Goal: Find specific page/section: Find specific page/section

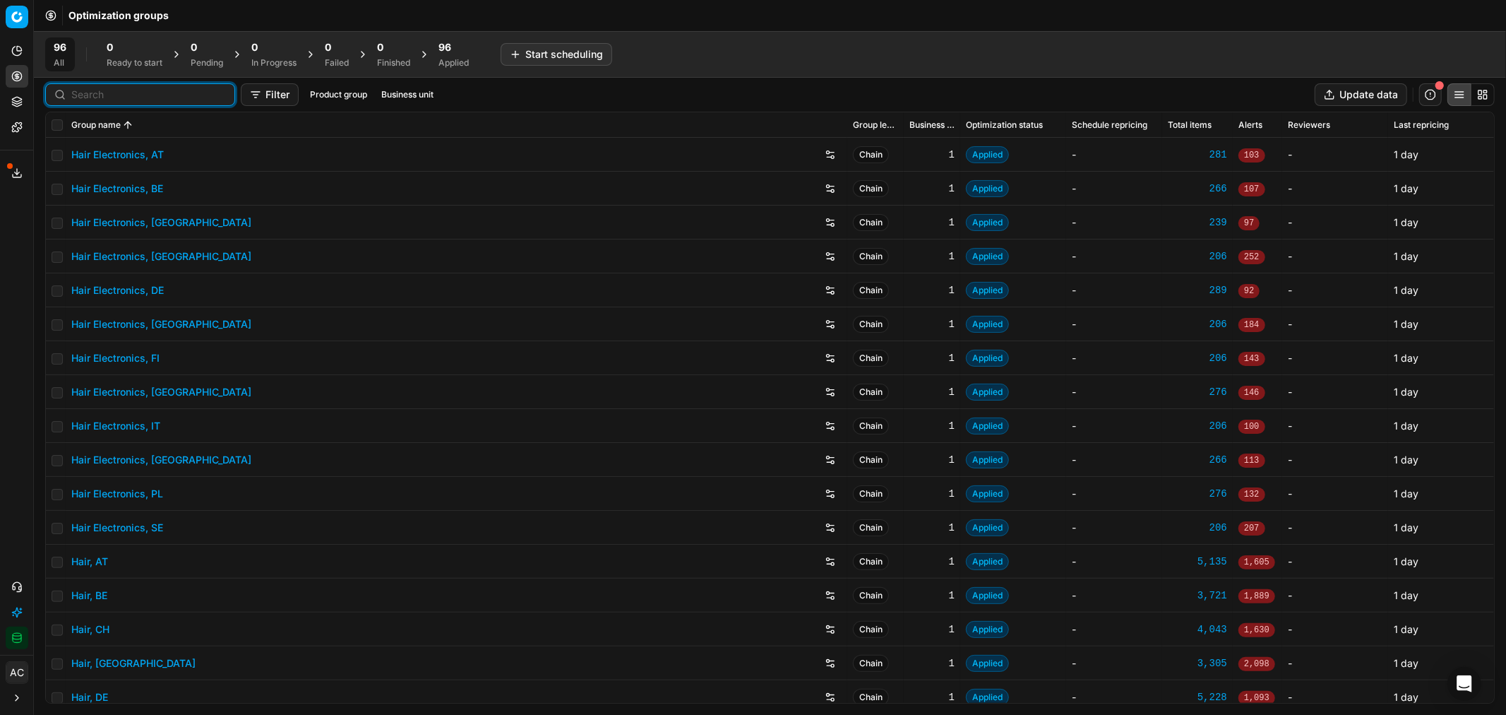
click at [97, 94] on input at bounding box center [148, 95] width 155 height 14
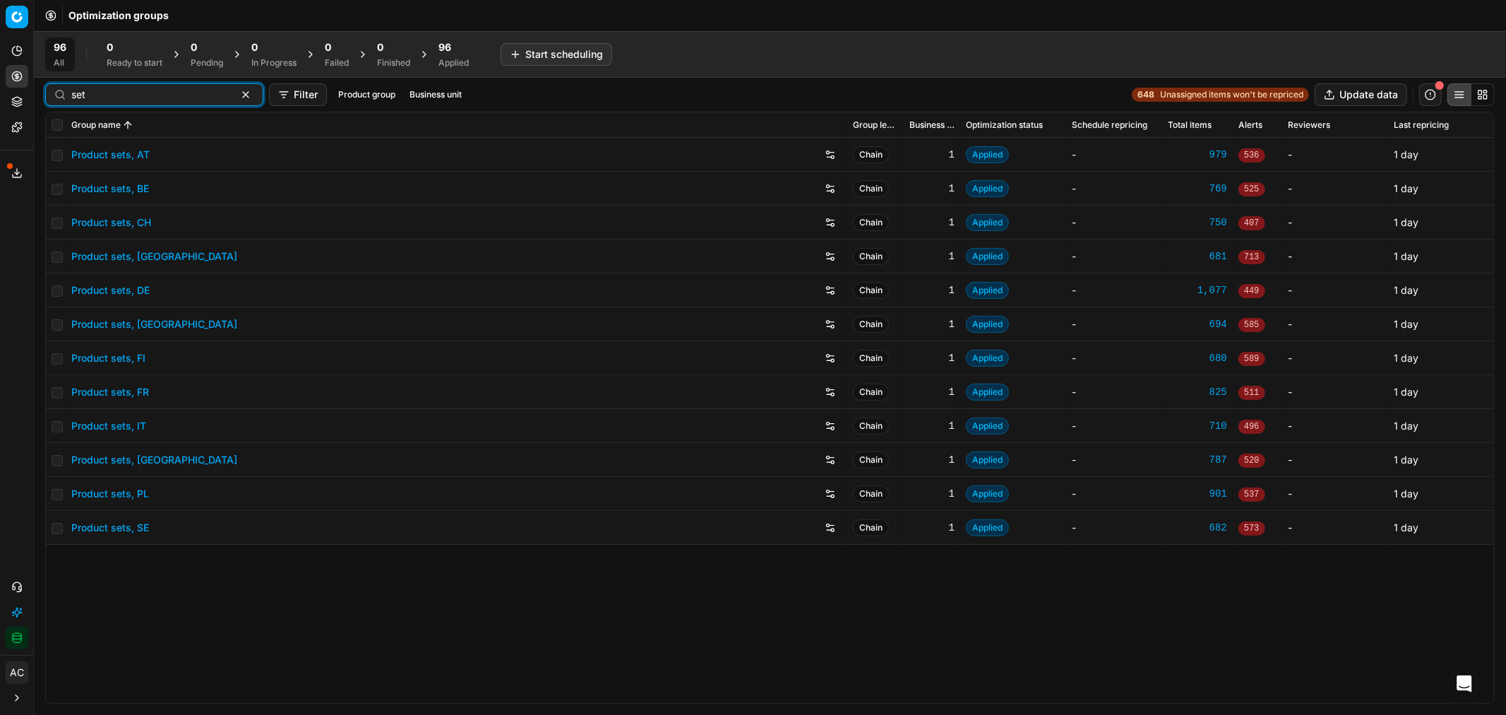
type input "set"
click at [127, 290] on link "Product sets, DE" at bounding box center [110, 290] width 78 height 14
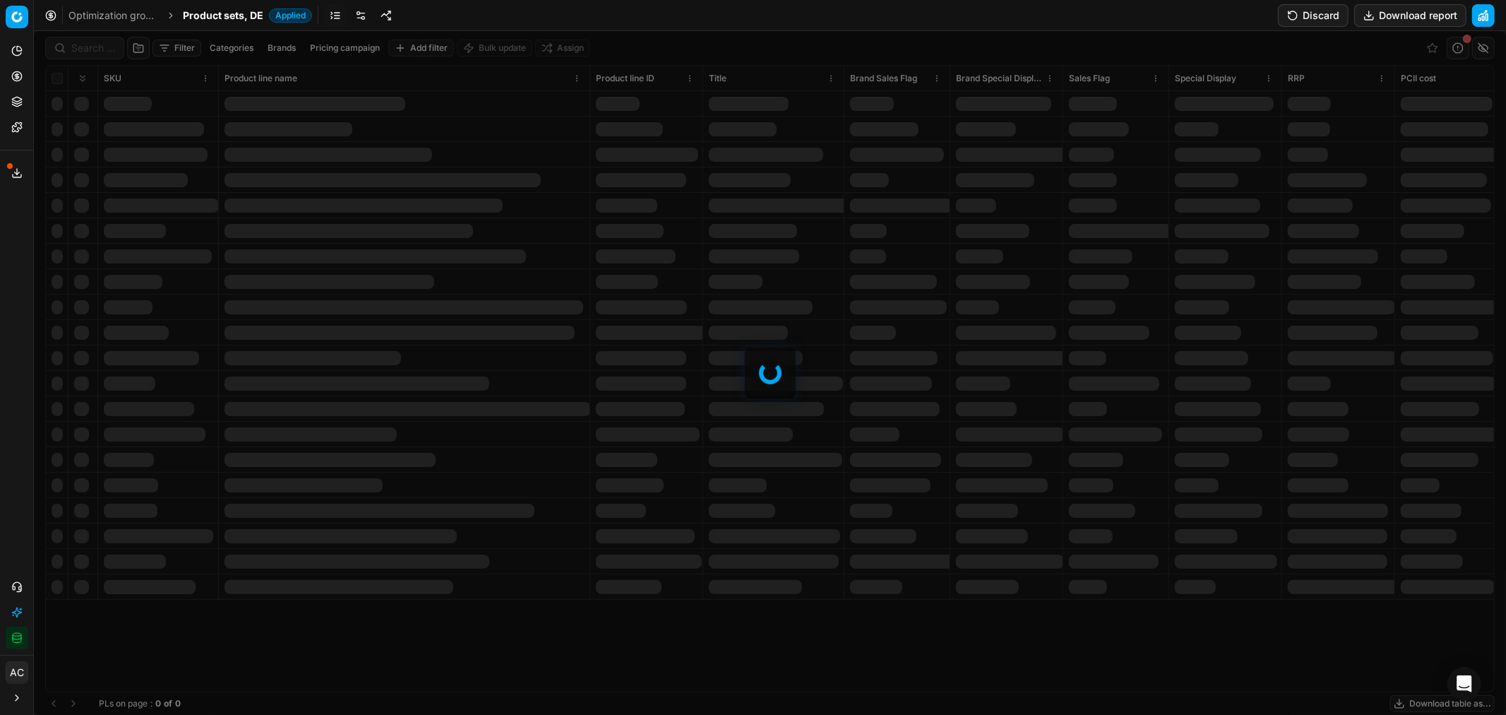
click at [88, 42] on div at bounding box center [770, 373] width 1472 height 684
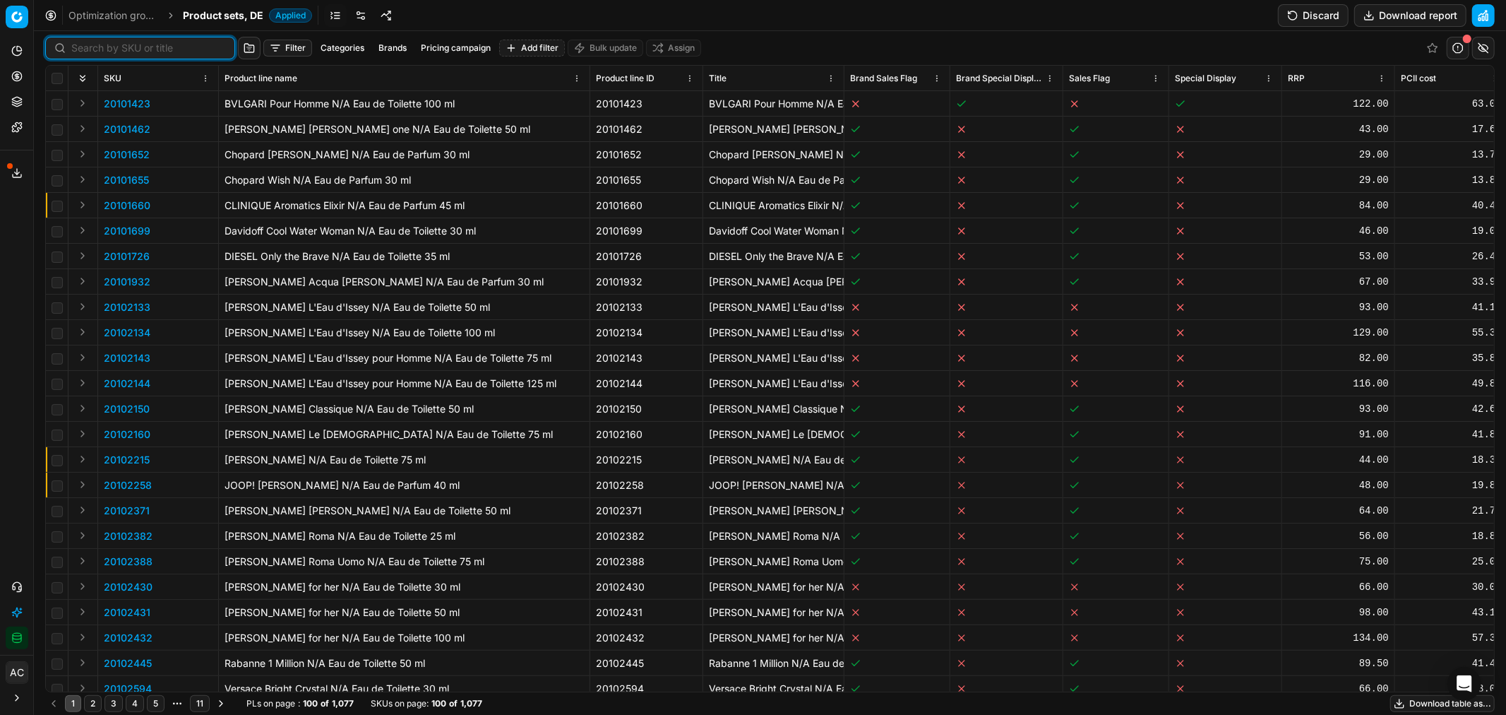
click at [88, 42] on input at bounding box center [148, 48] width 155 height 14
paste input "80044184-1"
click at [88, 42] on input at bounding box center [148, 48] width 155 height 14
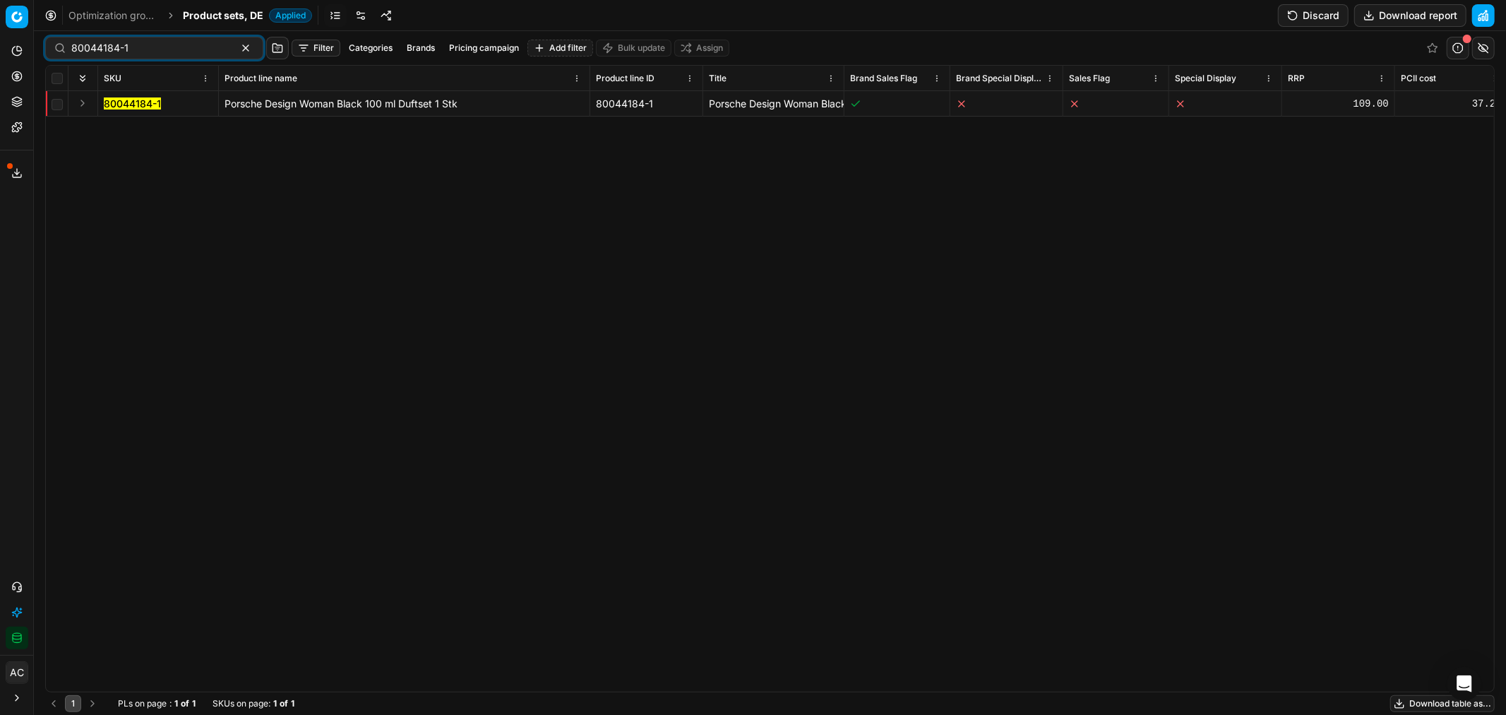
click at [86, 103] on button "Expand" at bounding box center [82, 103] width 17 height 17
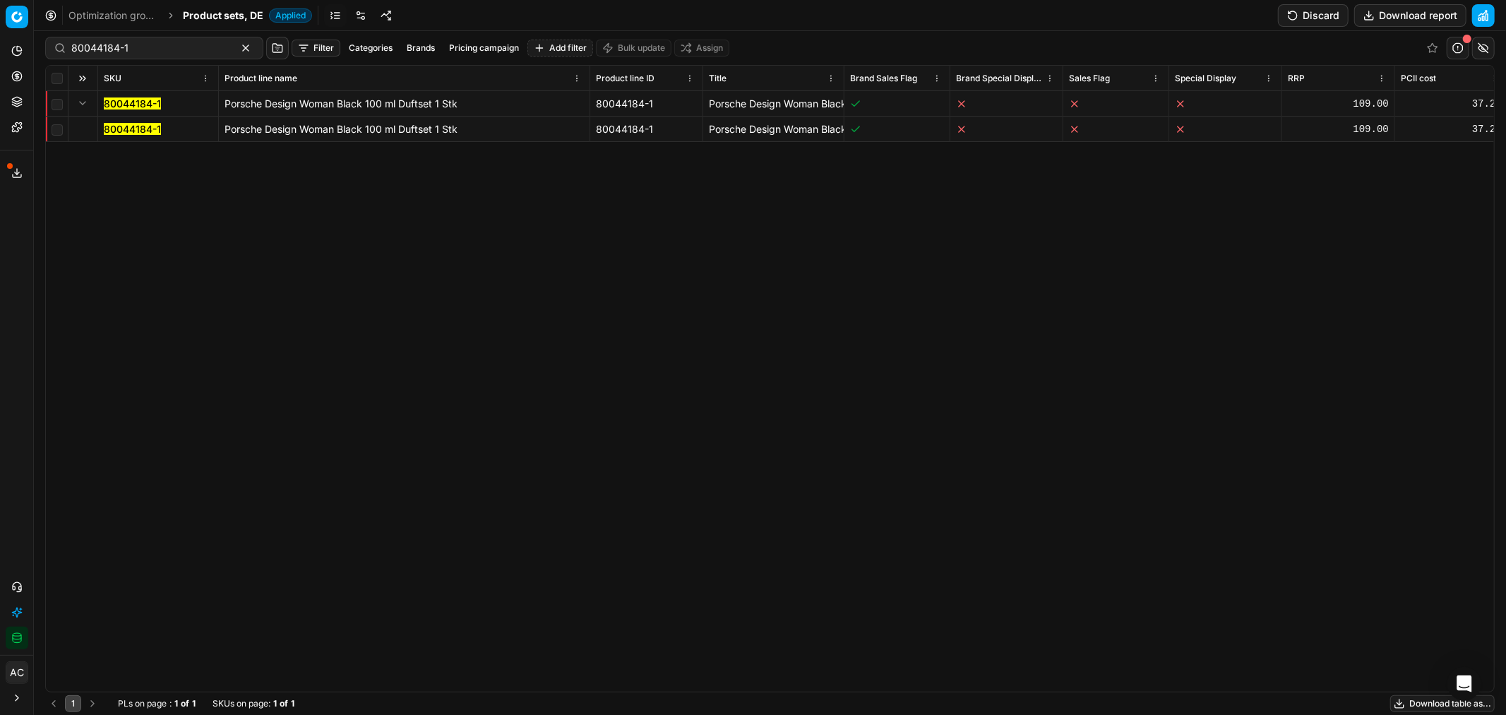
click at [108, 124] on mark "80044184-1" at bounding box center [132, 129] width 57 height 12
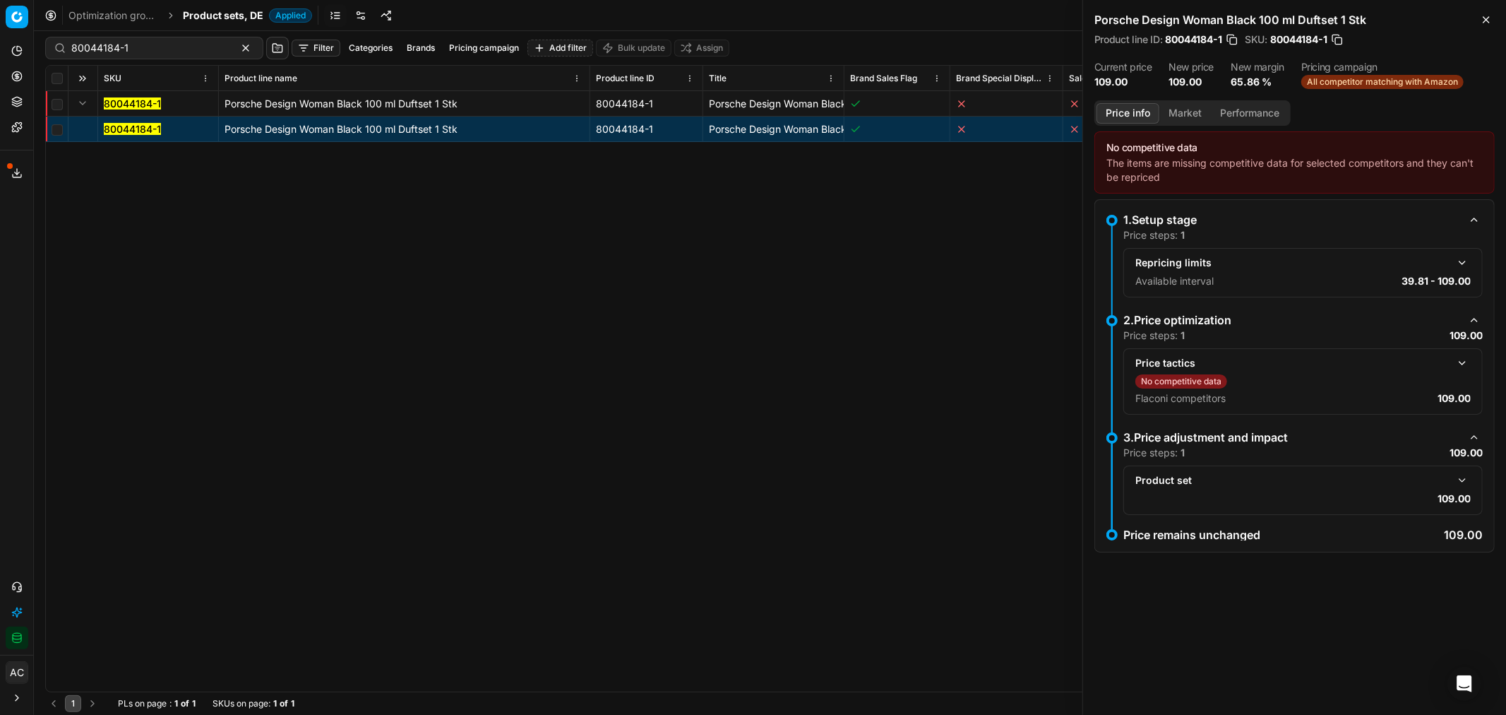
click at [1466, 364] on button "button" at bounding box center [1462, 362] width 17 height 17
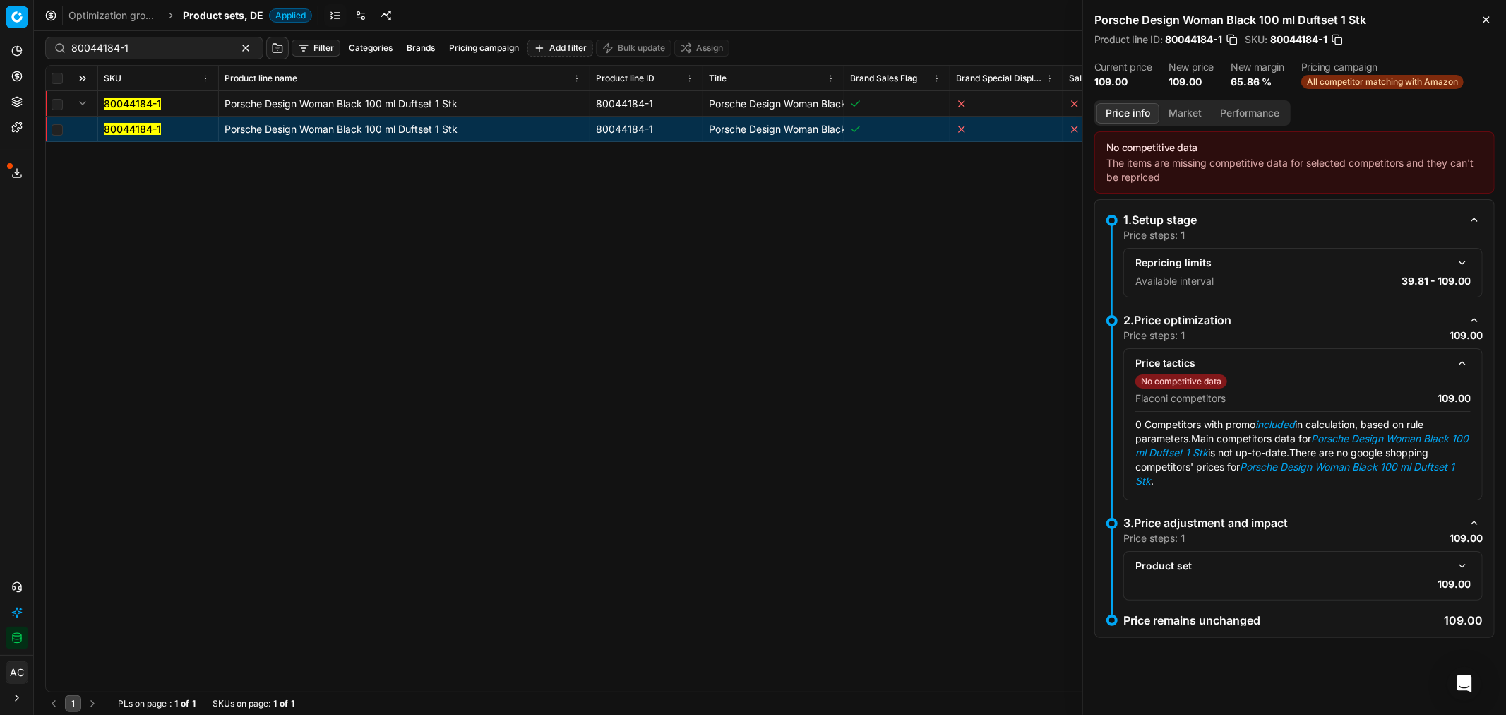
click at [1460, 565] on button "button" at bounding box center [1462, 565] width 17 height 17
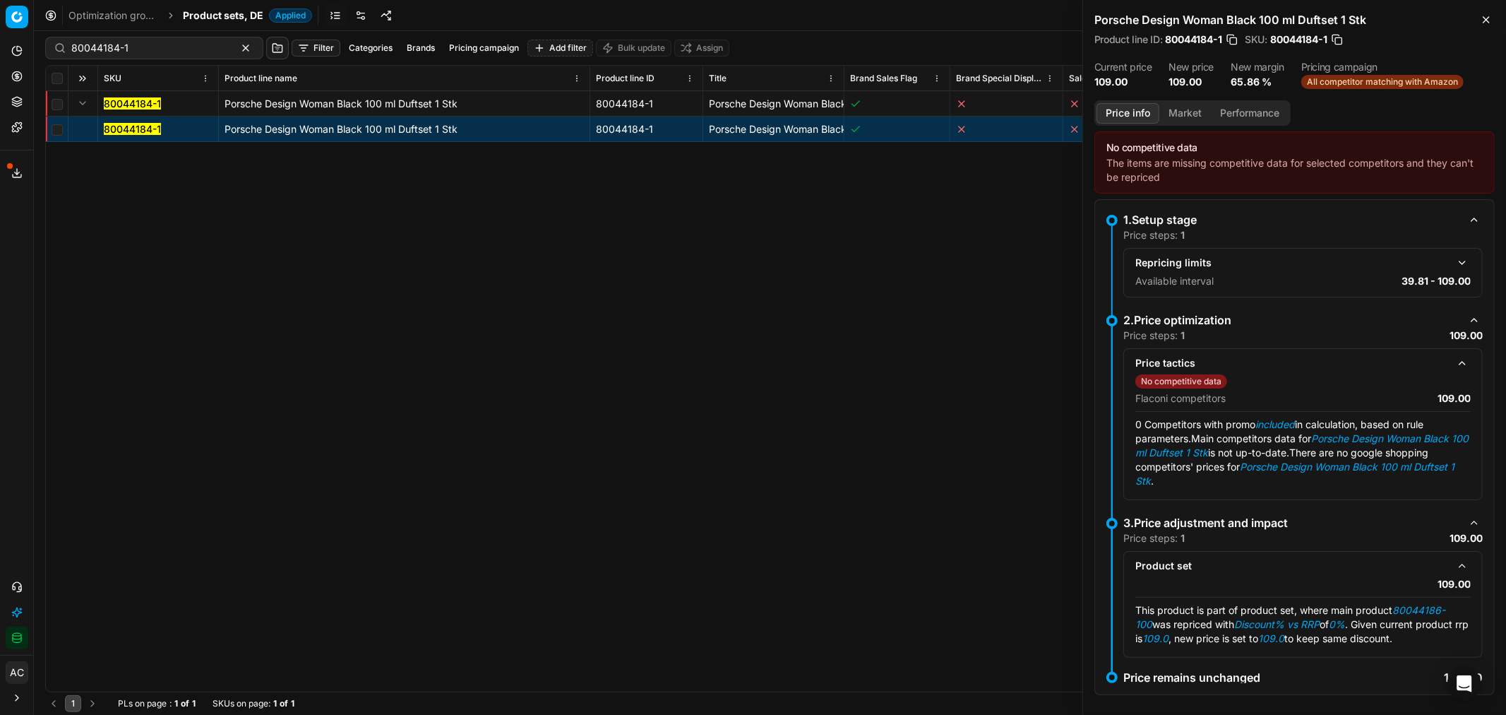
click at [1458, 258] on button "button" at bounding box center [1462, 262] width 17 height 17
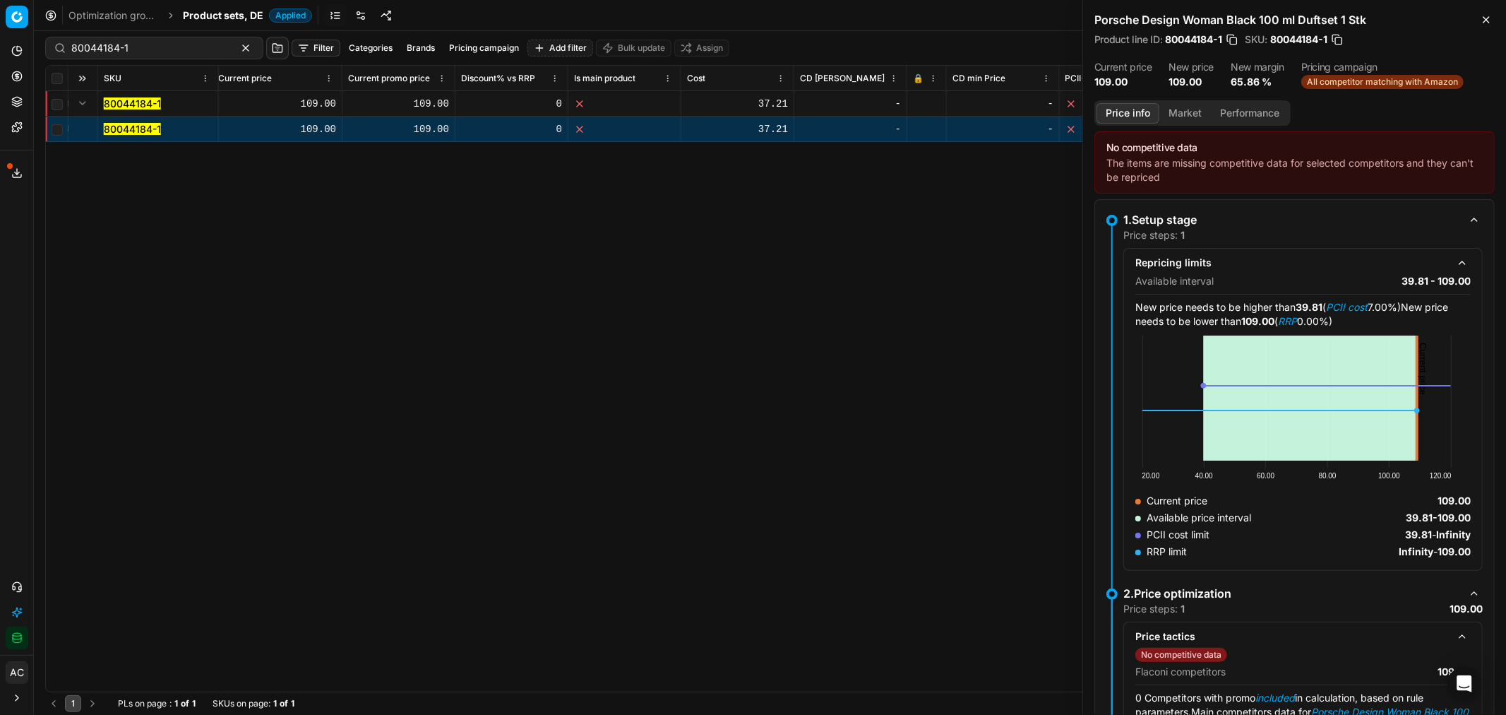
scroll to position [0, 1301]
click at [1190, 106] on button "Market" at bounding box center [1186, 113] width 52 height 20
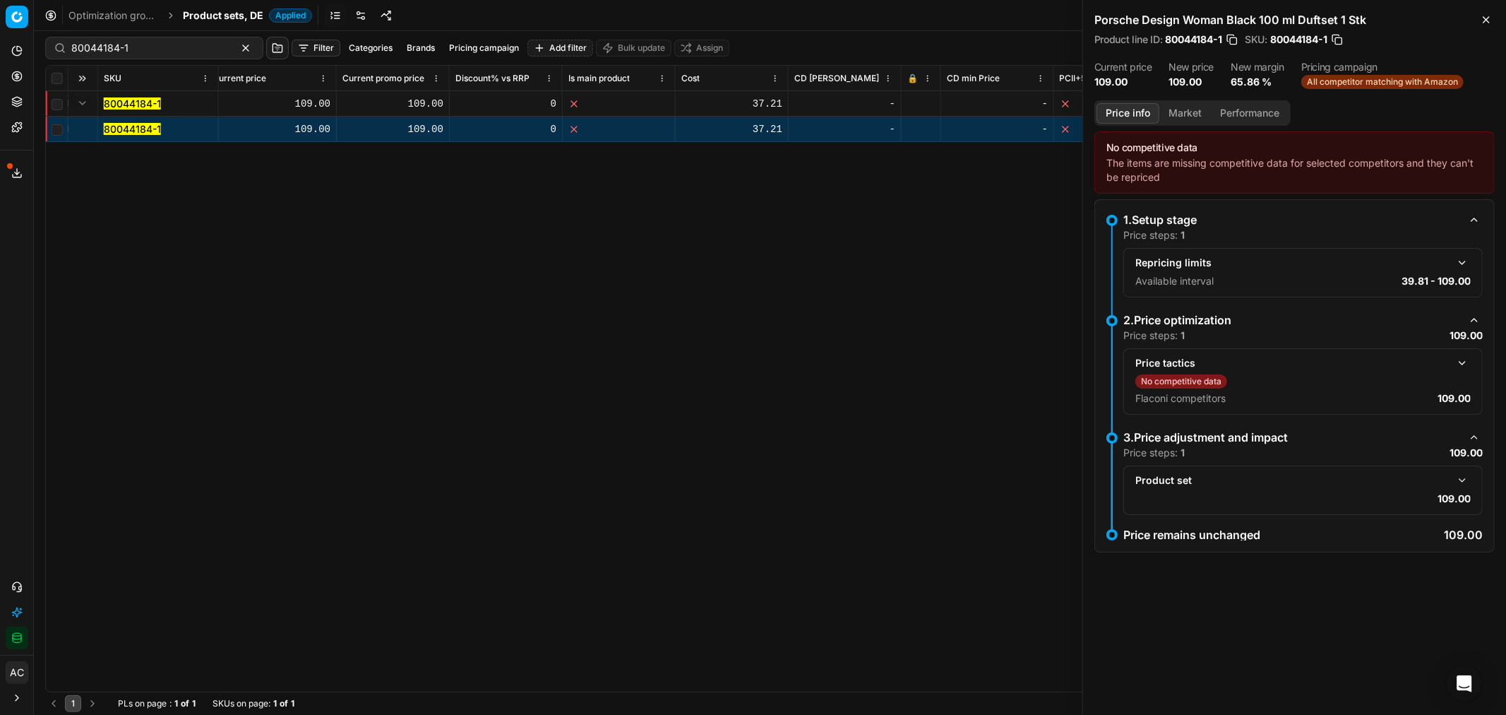
click at [1121, 109] on button "Price info" at bounding box center [1128, 113] width 63 height 20
click at [1459, 476] on button "button" at bounding box center [1462, 480] width 17 height 17
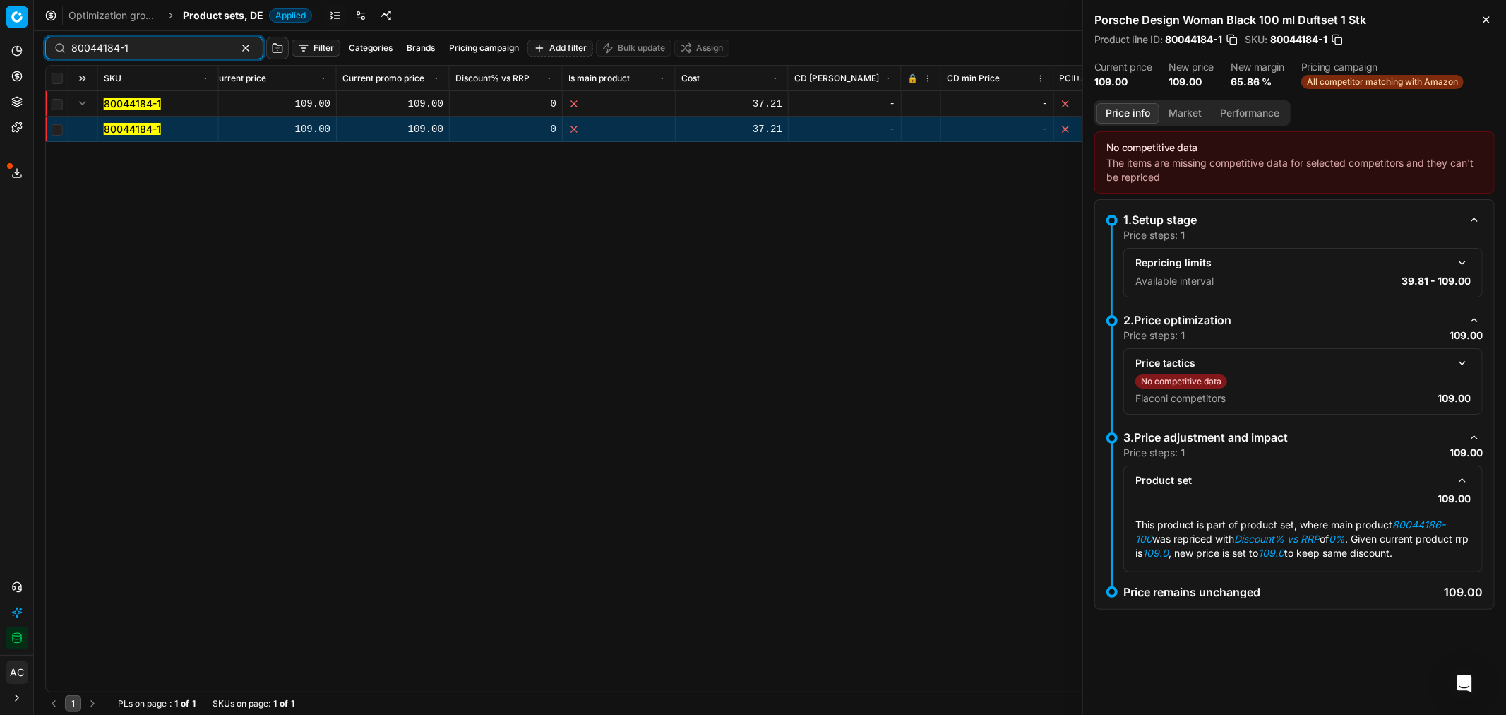
click at [136, 43] on input "80044184-1" at bounding box center [148, 48] width 155 height 14
paste input "90015746-0024556"
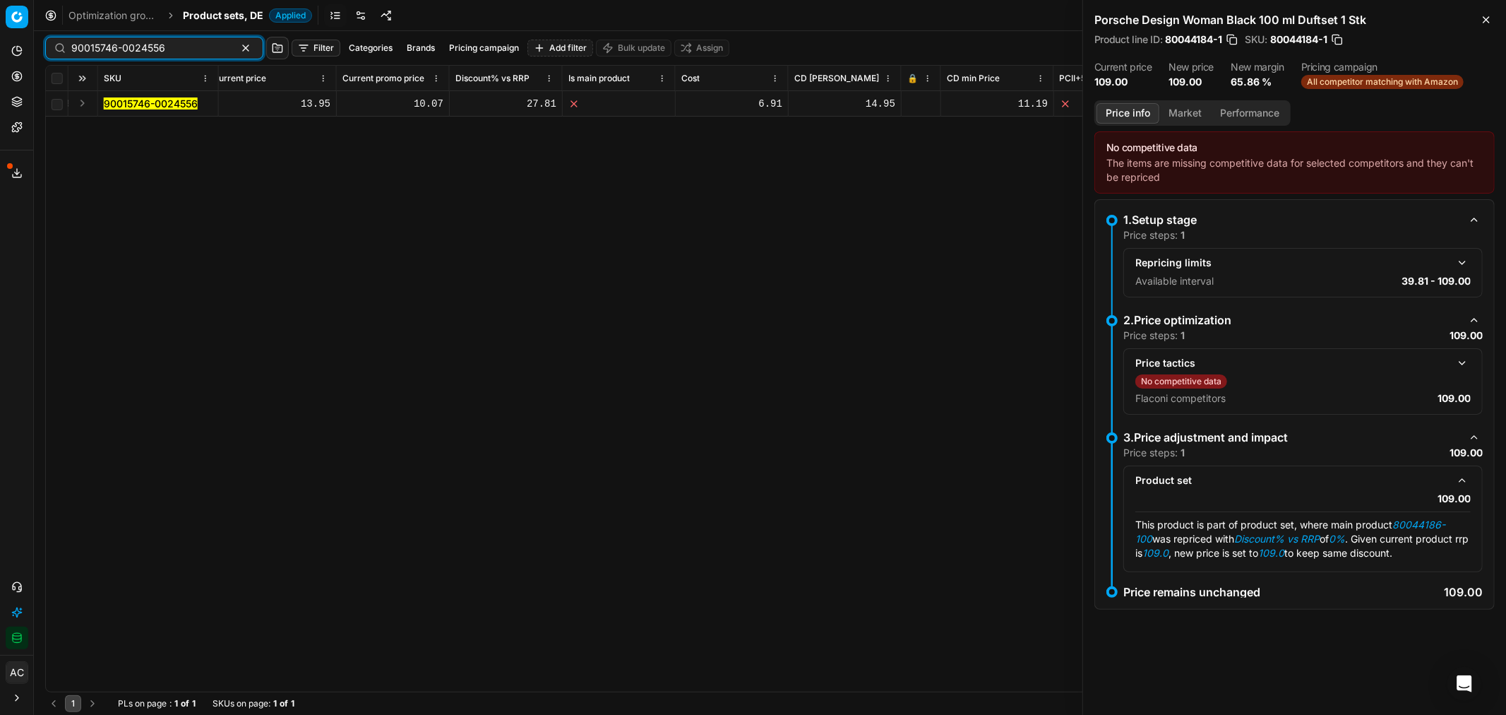
type input "90015746-0024556"
click at [85, 100] on button "Expand" at bounding box center [82, 103] width 17 height 17
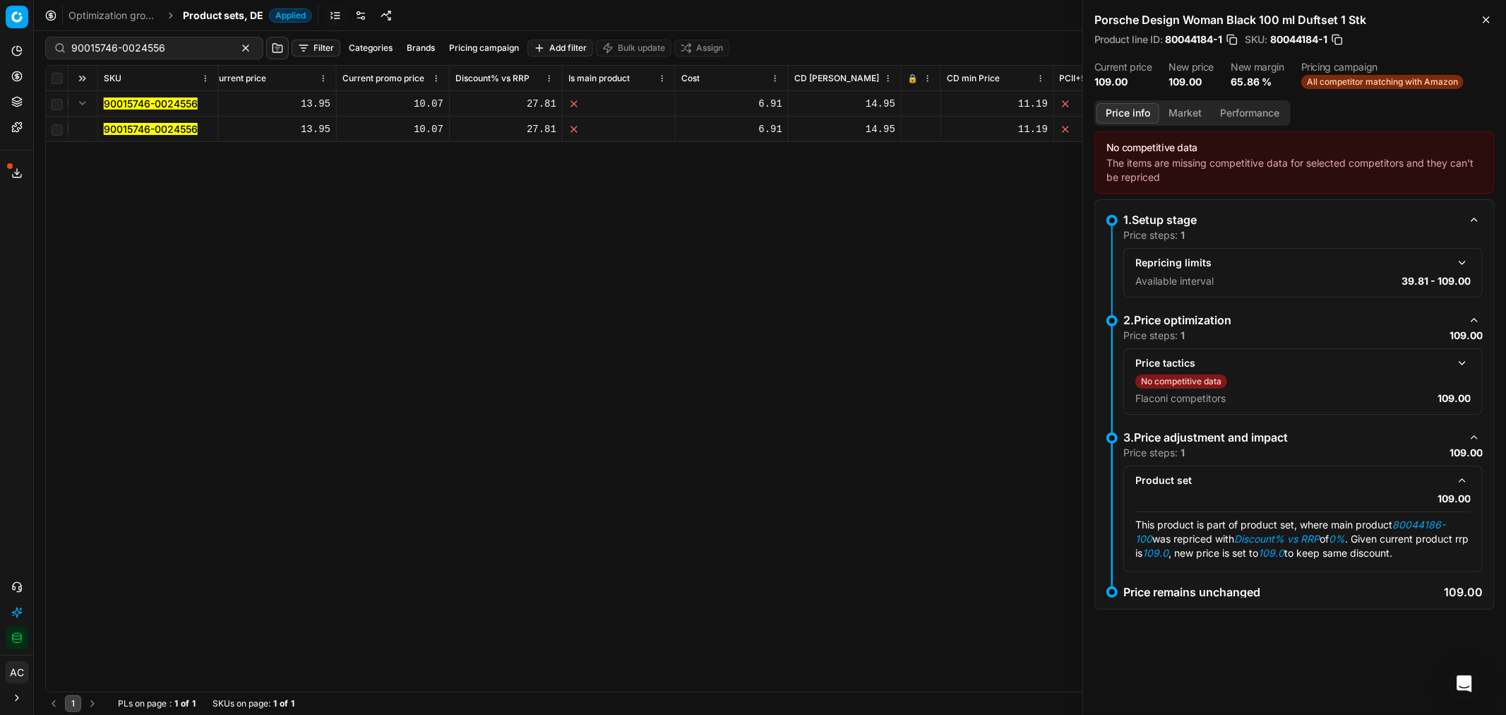
click at [136, 129] on mark "90015746-0024556" at bounding box center [151, 129] width 94 height 12
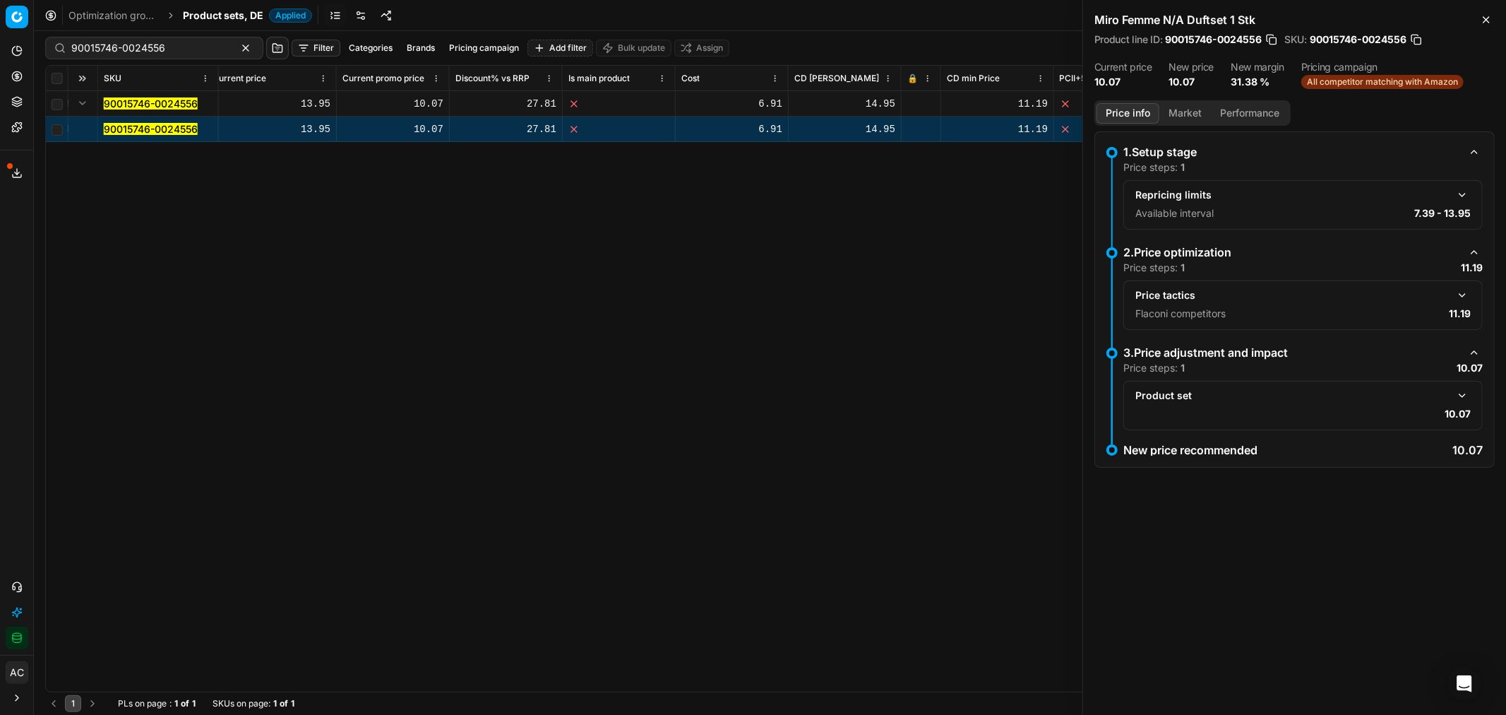
click at [1458, 293] on button "button" at bounding box center [1462, 295] width 17 height 17
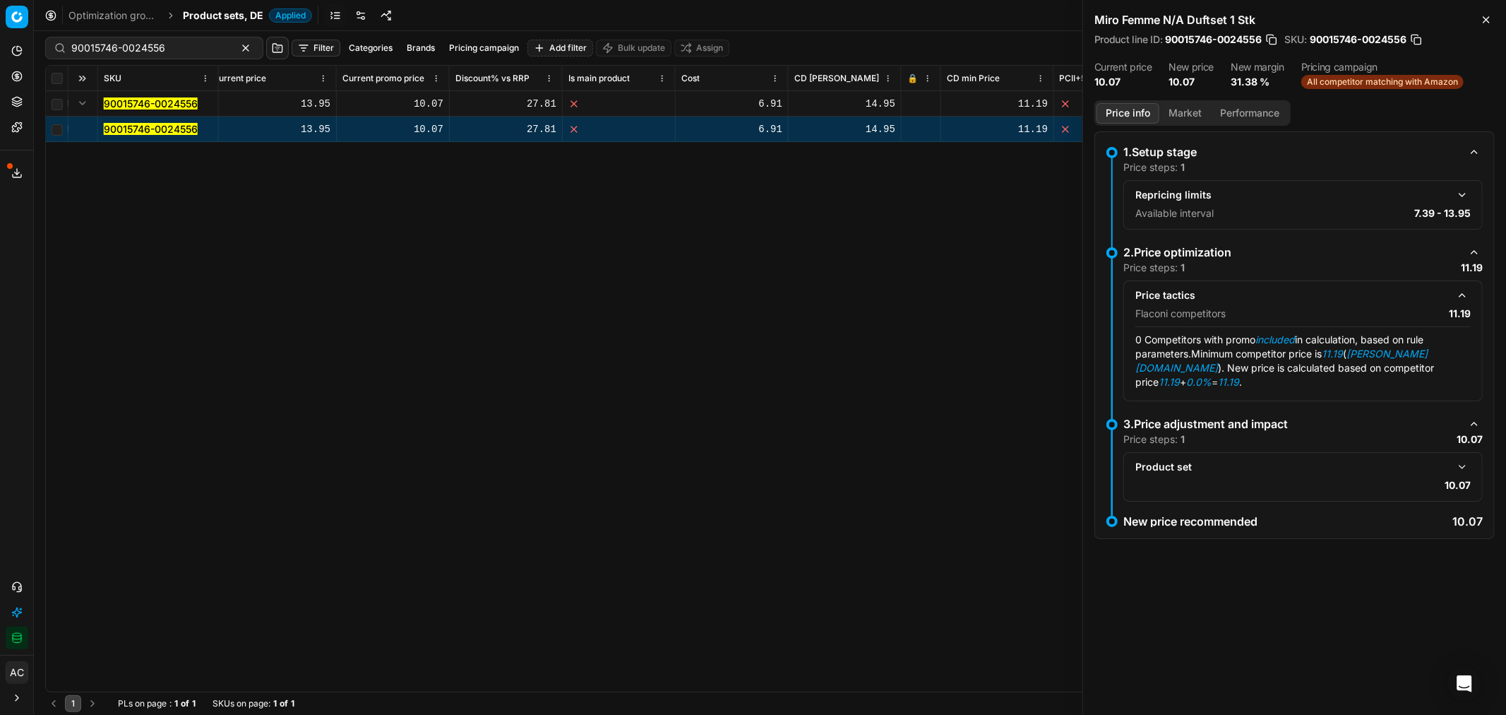
click at [1460, 458] on button "button" at bounding box center [1462, 466] width 17 height 17
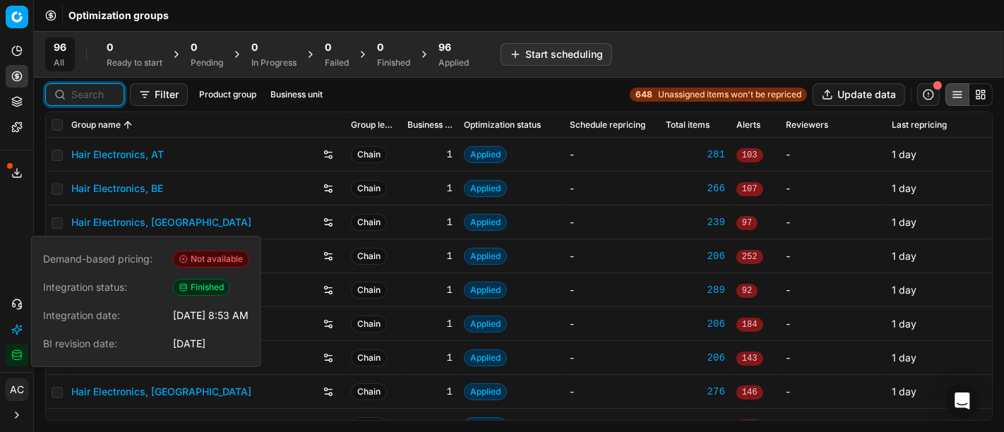
click at [95, 90] on input at bounding box center [93, 95] width 44 height 14
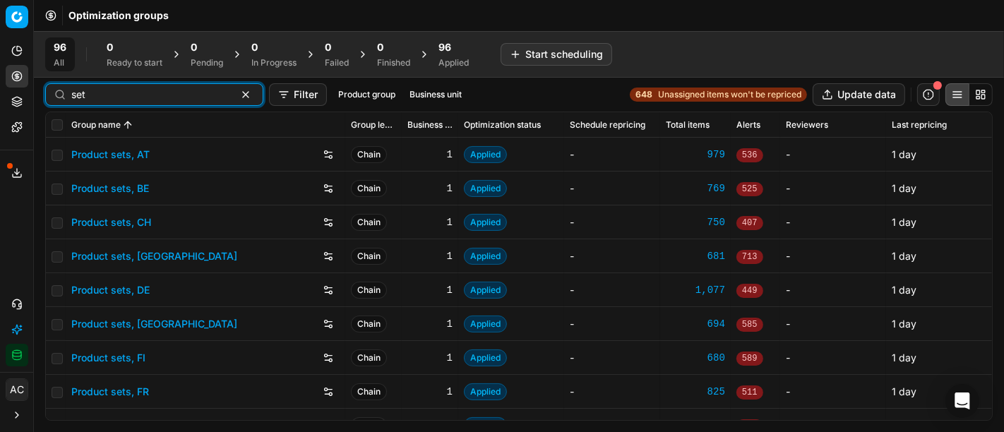
type input "set"
click at [114, 283] on link "Product sets, DE" at bounding box center [110, 290] width 78 height 14
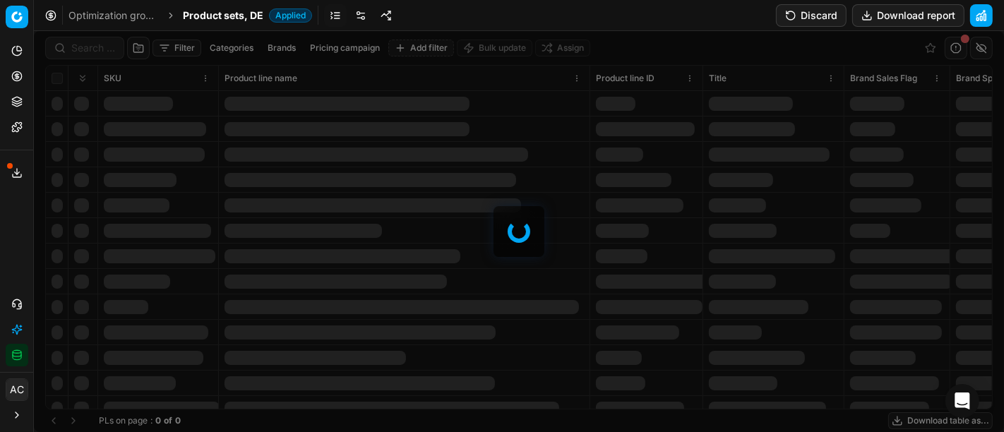
click at [95, 55] on div at bounding box center [519, 231] width 970 height 401
click at [95, 55] on div "Filter Categories Brands Pricing campaign Add filter Bulk update Assign SKU Pro…" at bounding box center [519, 231] width 970 height 401
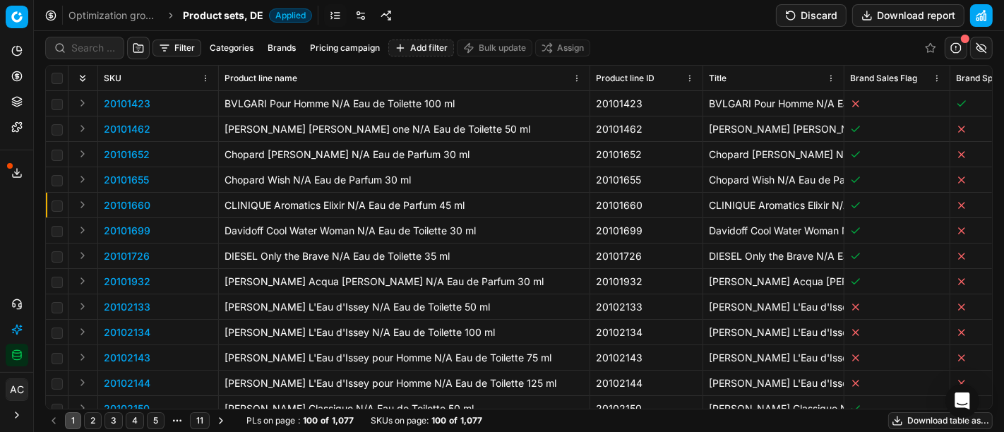
click at [95, 55] on div at bounding box center [84, 48] width 79 height 23
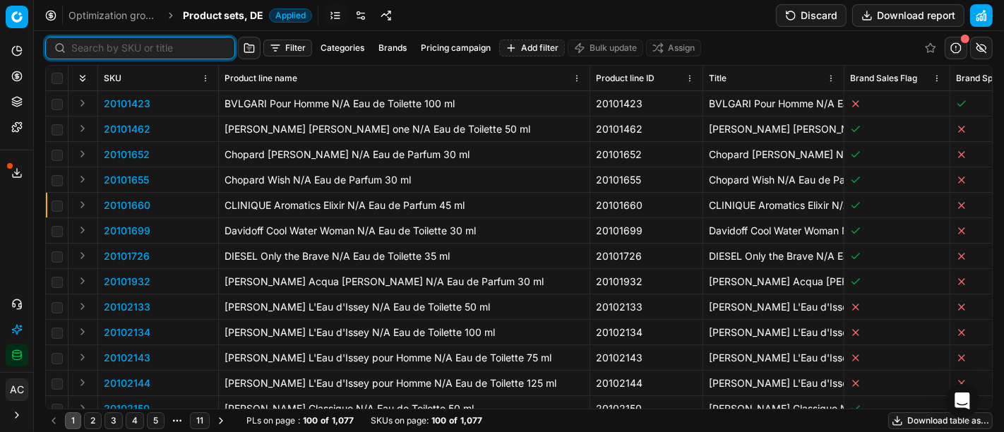
paste input "90009311-0014235"
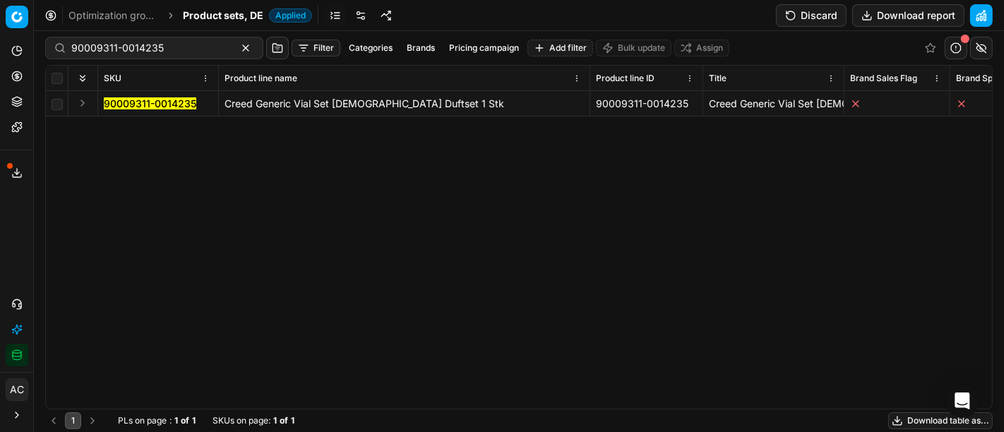
click at [81, 105] on button "Expand" at bounding box center [82, 103] width 17 height 17
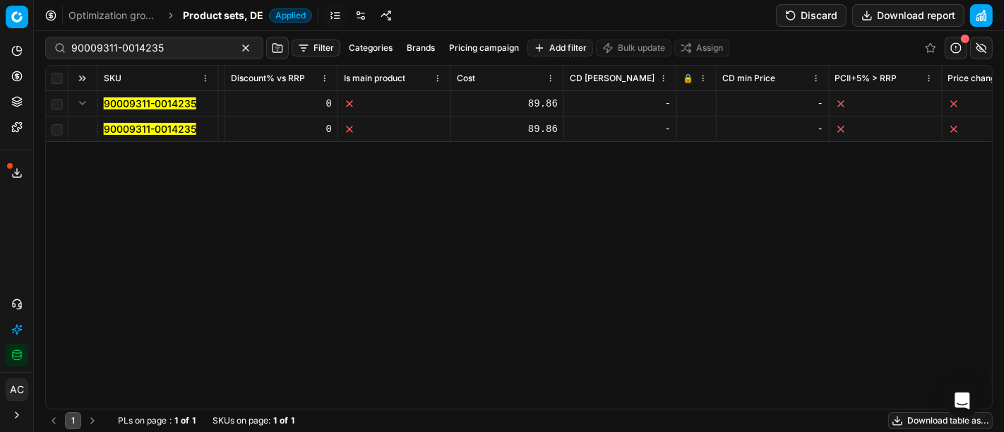
scroll to position [0, 1525]
click at [95, 237] on div "SKU Product line name Product line ID Title Brand Sales Flag Brand Special Disp…" at bounding box center [519, 237] width 946 height 343
click at [84, 244] on div "SKU Product line name Product line ID Title Brand Sales Flag Brand Special Disp…" at bounding box center [519, 237] width 946 height 343
click at [179, 47] on input "90009311-0014235" at bounding box center [148, 48] width 155 height 14
paste input "10620-0016711"
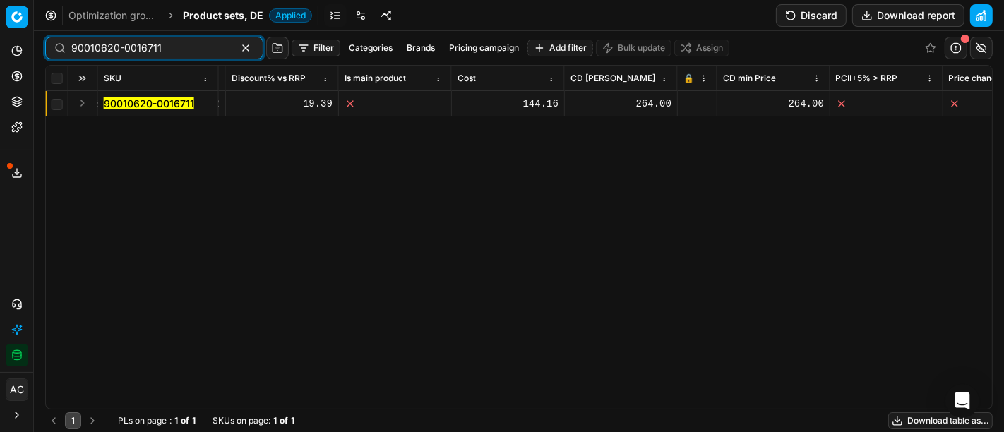
type input "90010620-0016711"
click at [82, 100] on button "Expand" at bounding box center [82, 103] width 17 height 17
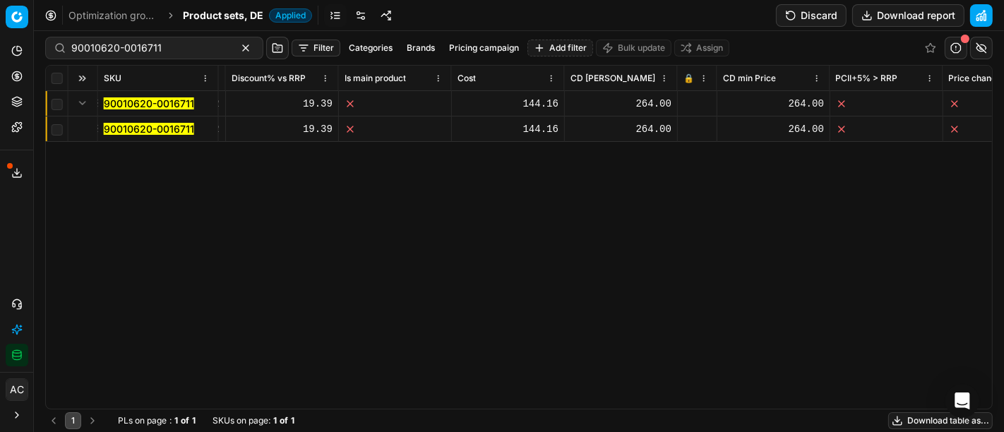
click at [126, 125] on mark "90010620-0016711" at bounding box center [149, 129] width 90 height 12
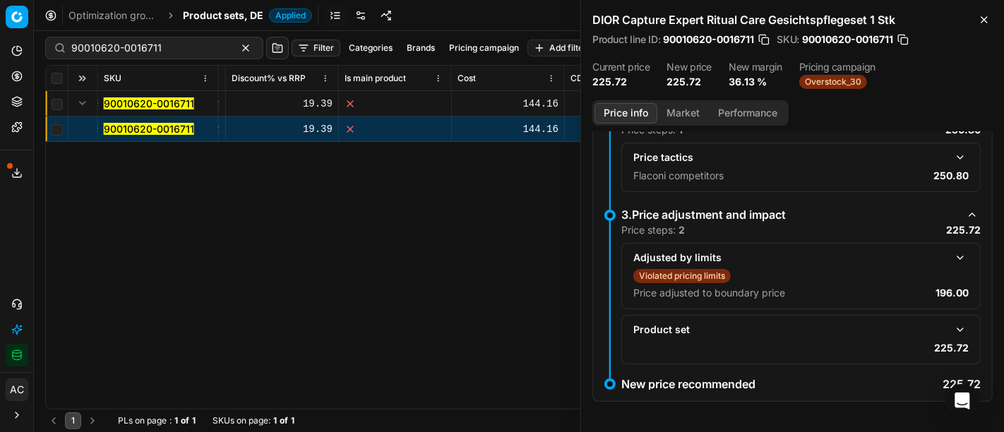
scroll to position [205, 0]
click at [952, 326] on button "button" at bounding box center [960, 329] width 17 height 17
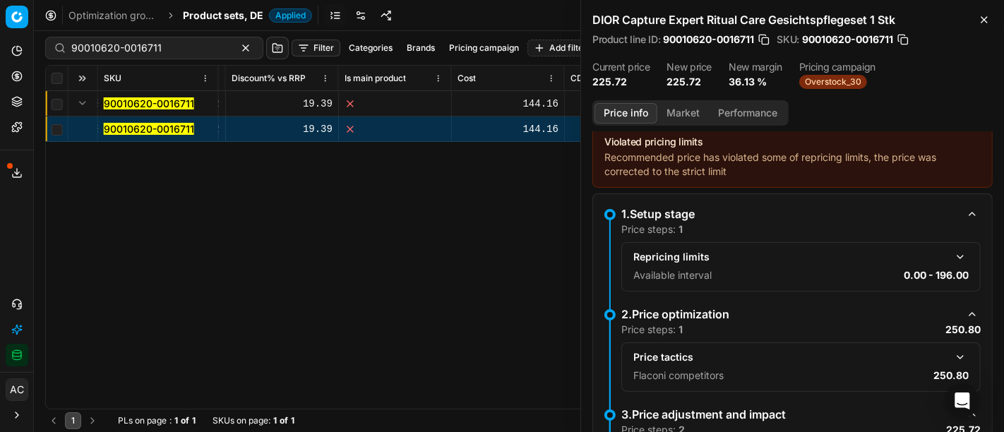
scroll to position [5, 0]
click at [952, 358] on button "button" at bounding box center [960, 358] width 17 height 17
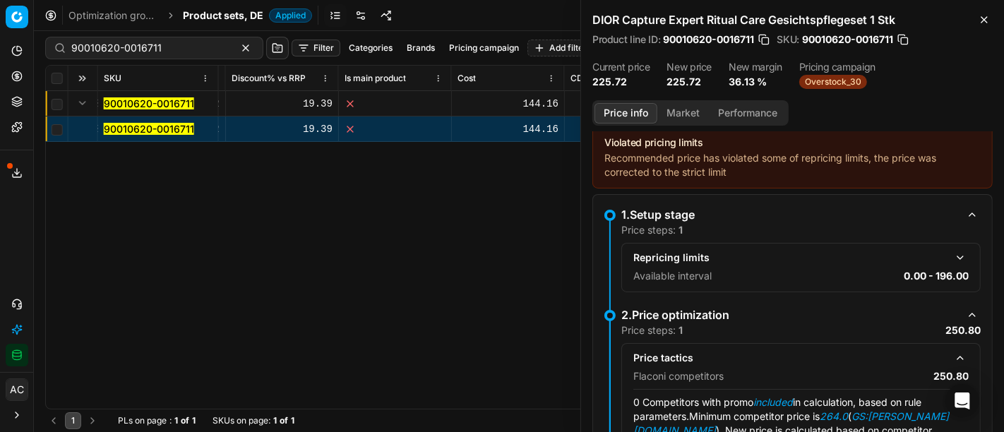
click at [952, 253] on button "button" at bounding box center [960, 257] width 17 height 17
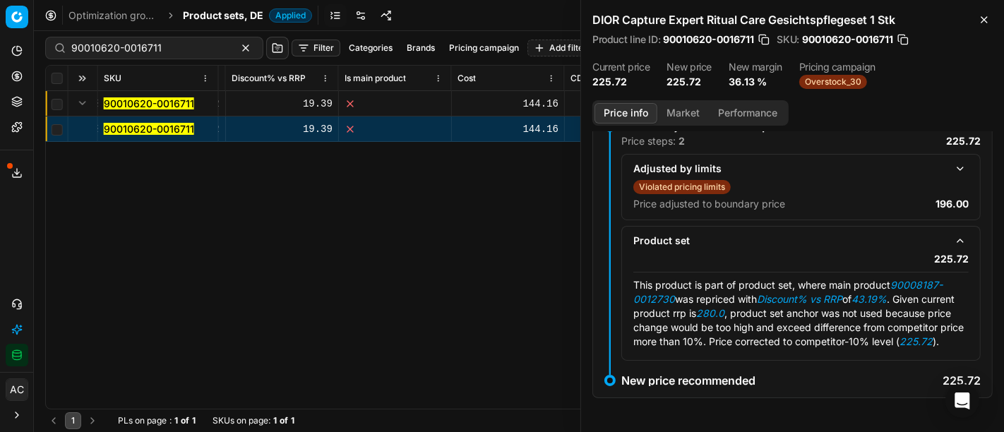
scroll to position [619, 0]
